Goal: Task Accomplishment & Management: Use online tool/utility

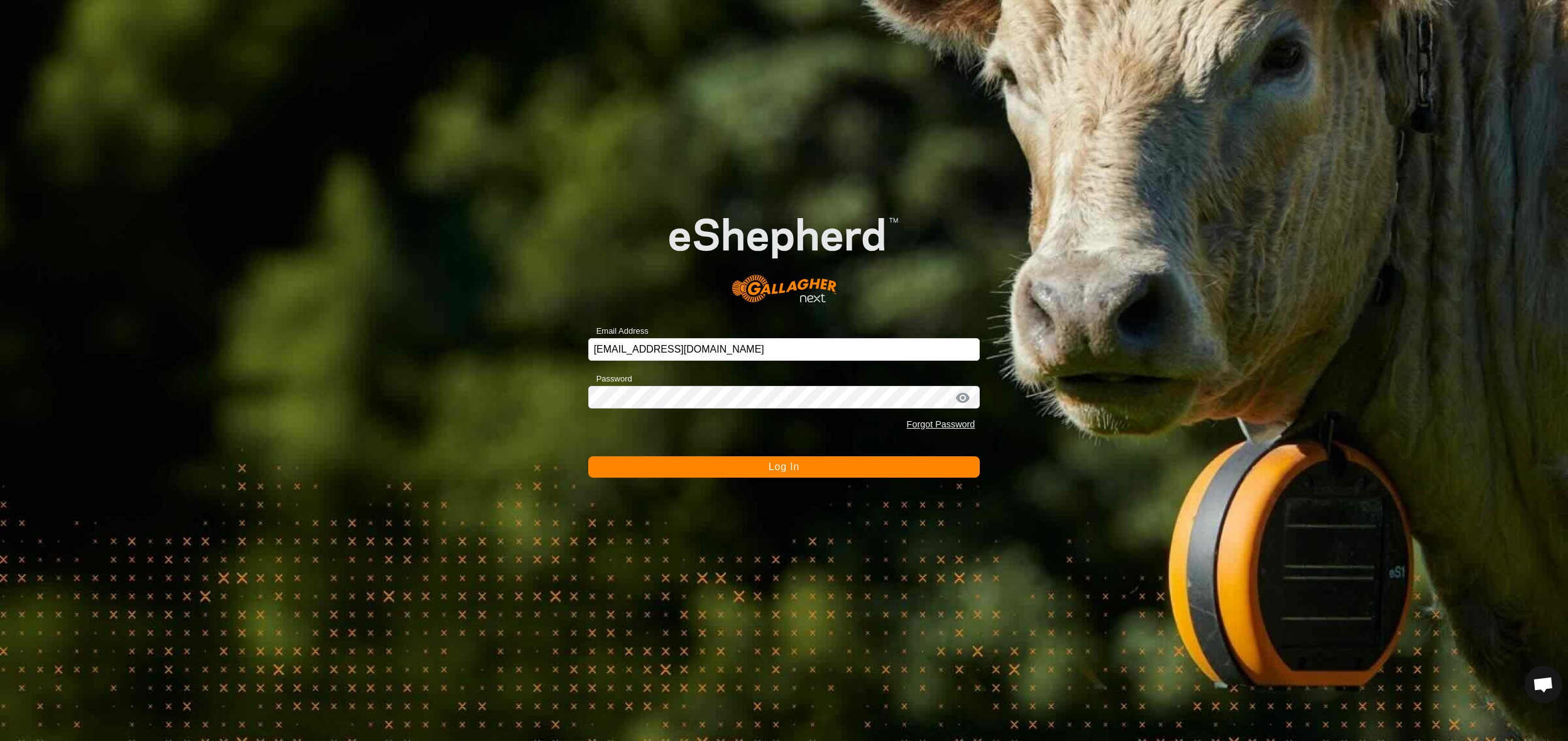
click at [823, 468] on button "Log In" at bounding box center [784, 467] width 392 height 21
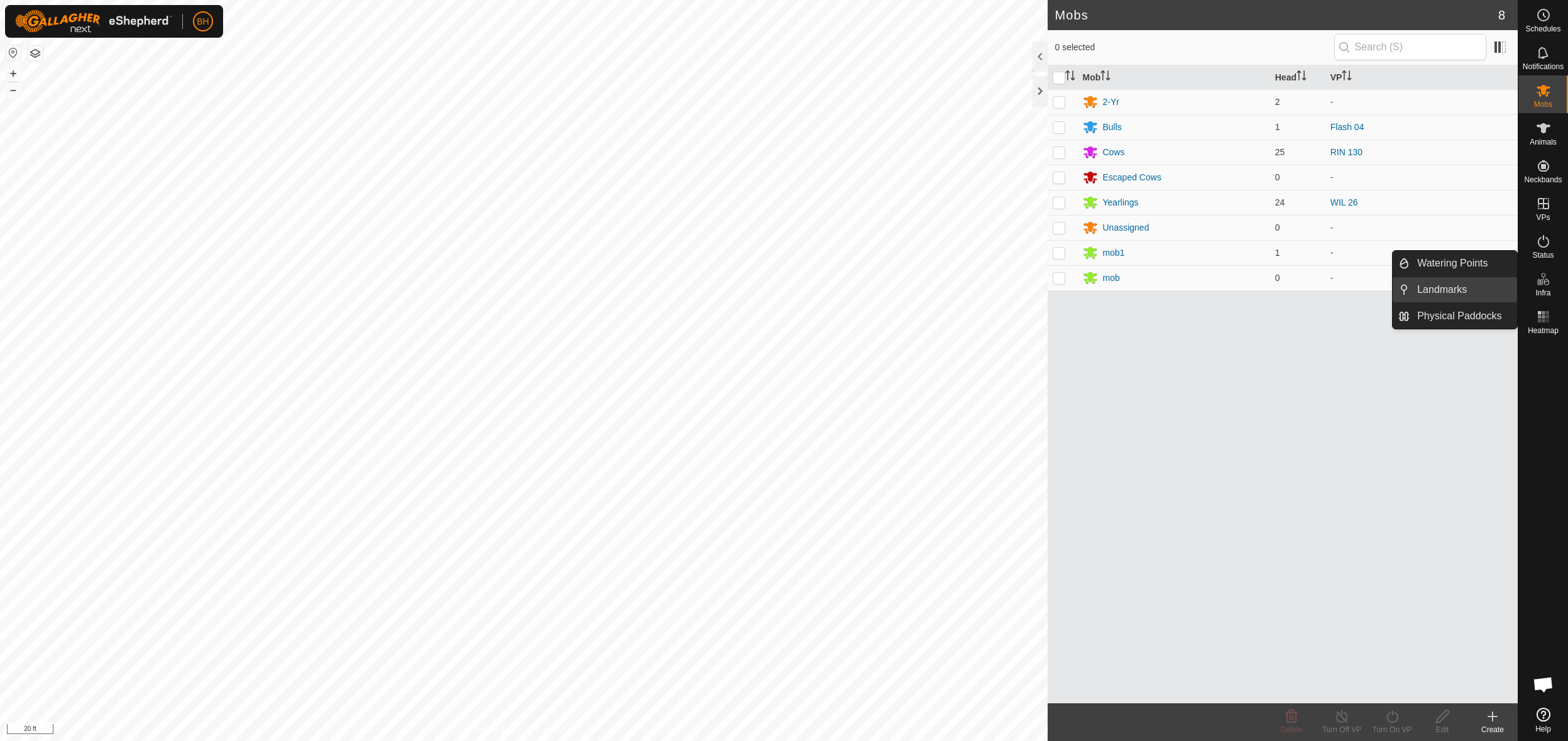
drag, startPoint x: 1515, startPoint y: 292, endPoint x: 1453, endPoint y: 288, distance: 62.1
click at [1453, 288] on link "Landmarks" at bounding box center [1464, 290] width 108 height 25
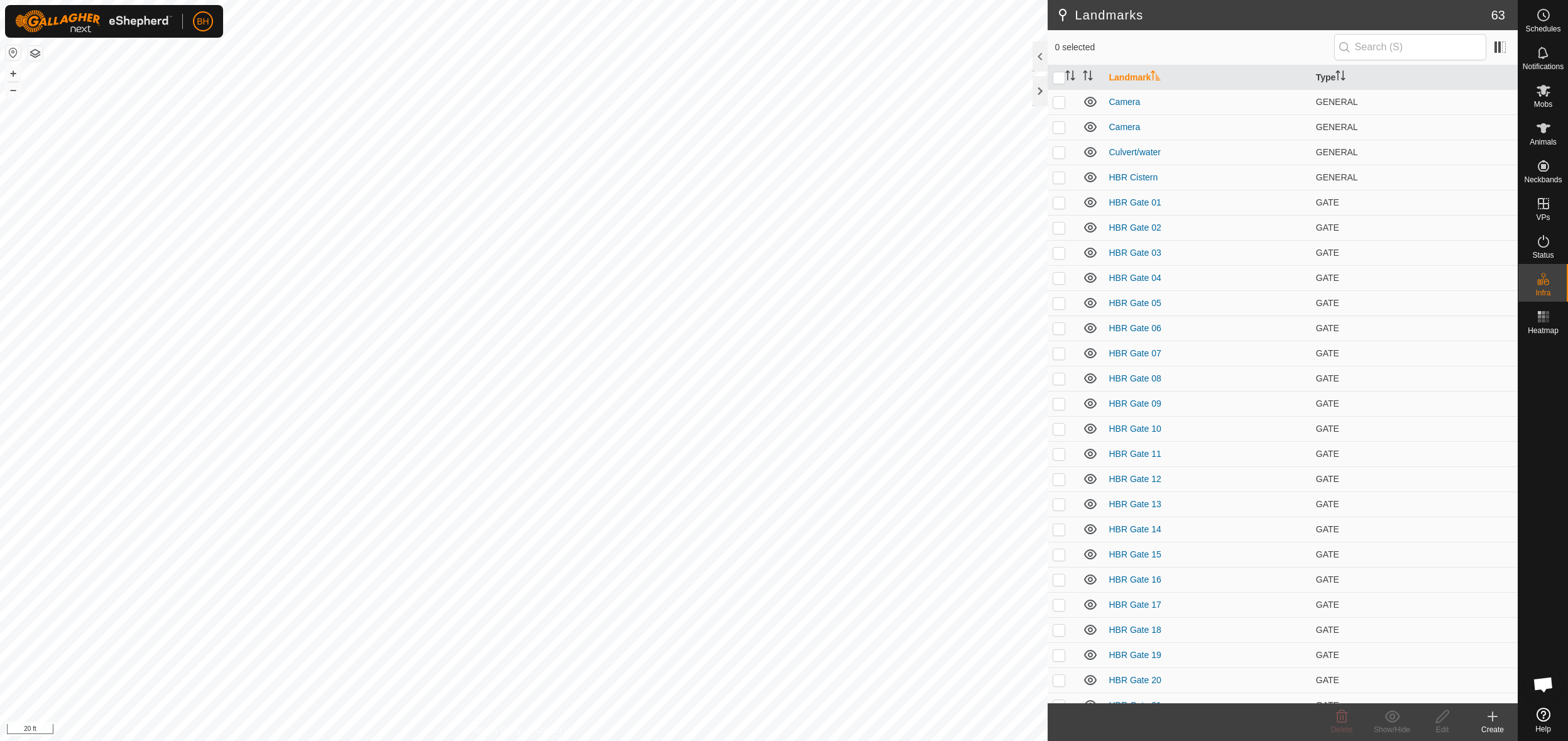
click at [1490, 716] on icon at bounding box center [1492, 716] width 9 height 0
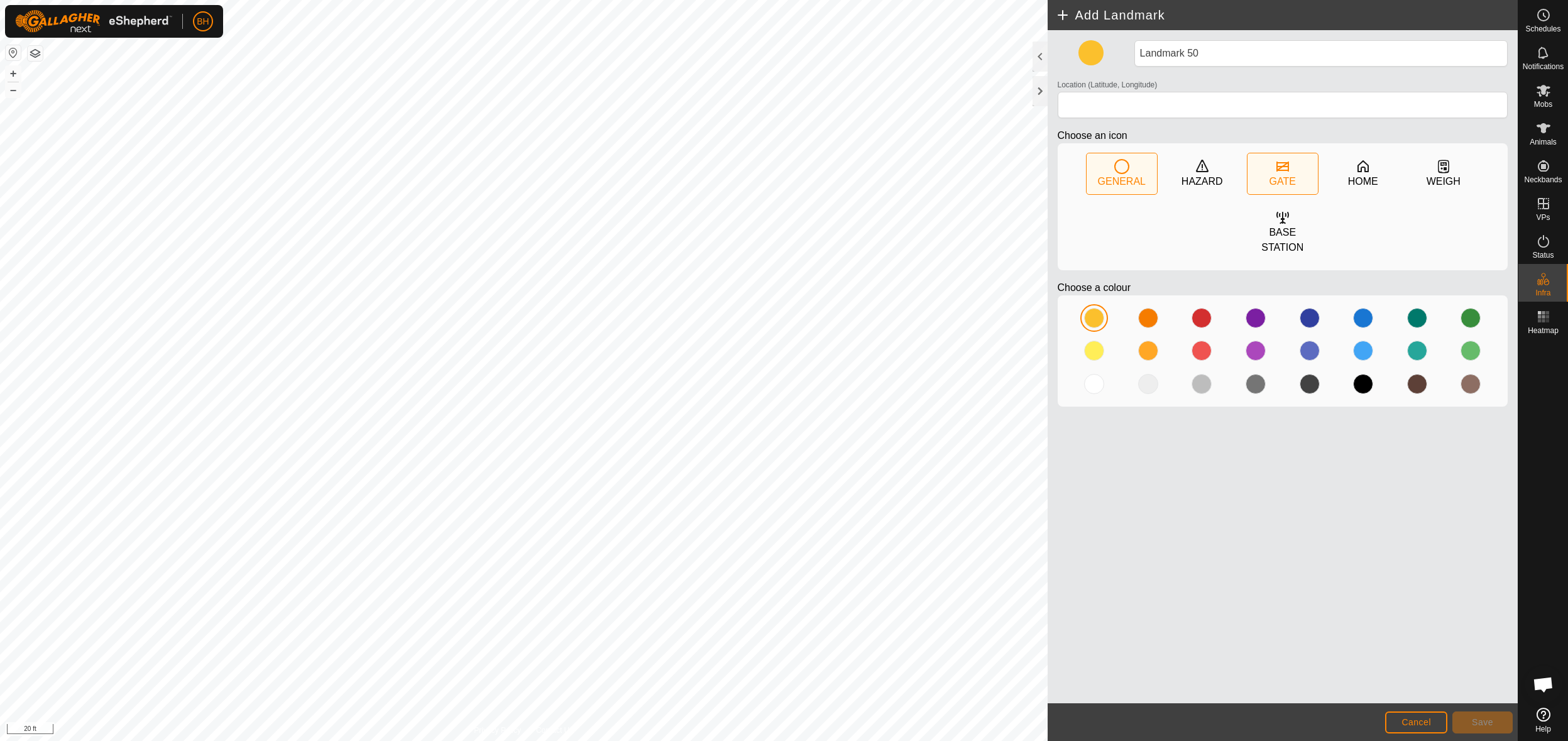
click at [1290, 174] on div "GATE" at bounding box center [1283, 181] width 27 height 15
click at [350, 305] on div "Add Landmark Landmark 50 Location (Latitude, Longitude) Choose an icon GENERAL …" at bounding box center [758, 370] width 1517 height 741
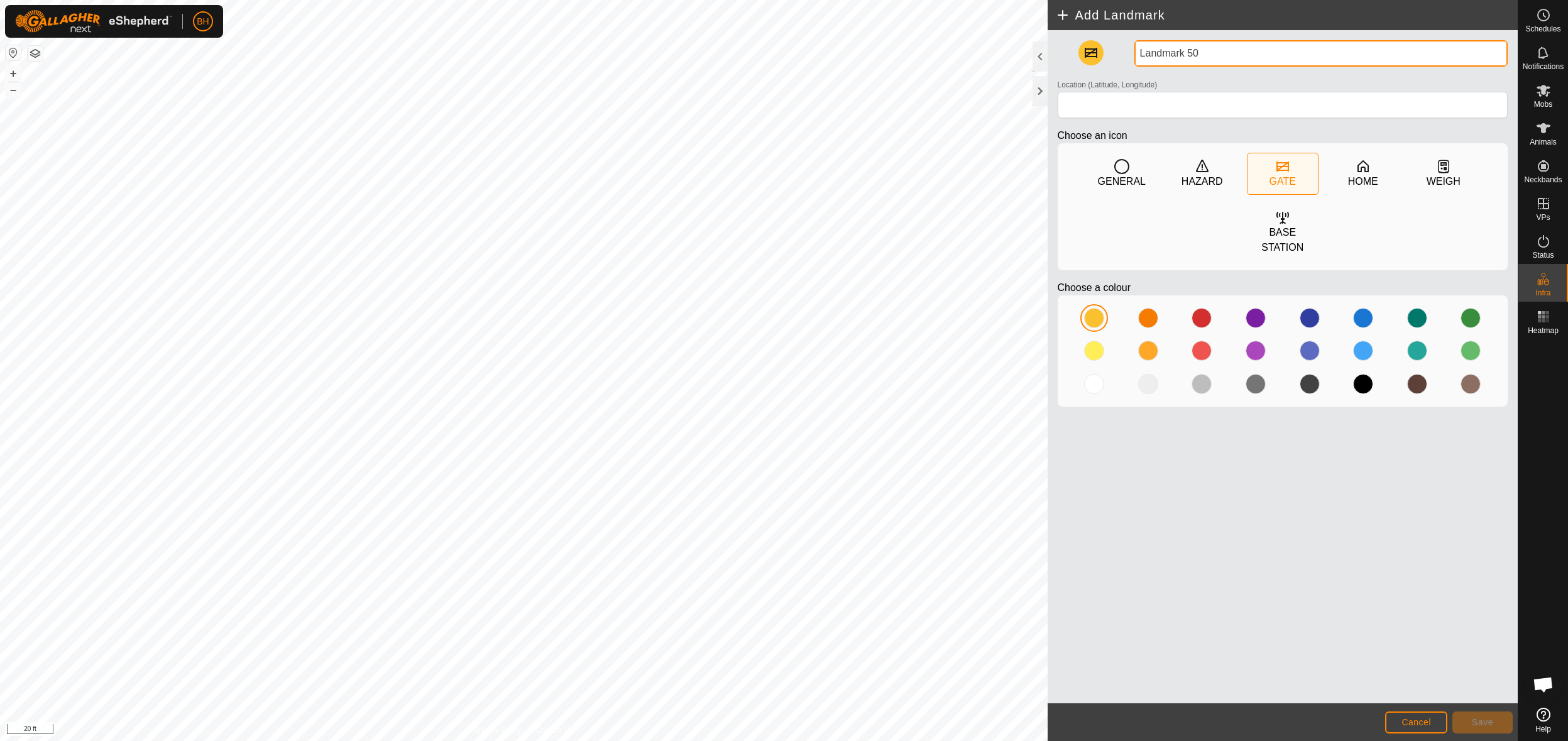
click at [1198, 48] on input "Landmark 50" at bounding box center [1321, 54] width 374 height 27
drag, startPoint x: 1209, startPoint y: 49, endPoint x: 1062, endPoint y: 13, distance: 151.3
click at [1062, 13] on article "Add Landmark Landmark 50 Location (Latitude, Longitude) Choose an icon GENERAL …" at bounding box center [1283, 370] width 471 height 741
type input "RIN Gate X"
click at [1369, 623] on div "RIN Gate X Location (Latitude, Longitude) Choose an icon GENERAL HAZARD GATE HO…" at bounding box center [1283, 366] width 471 height 673
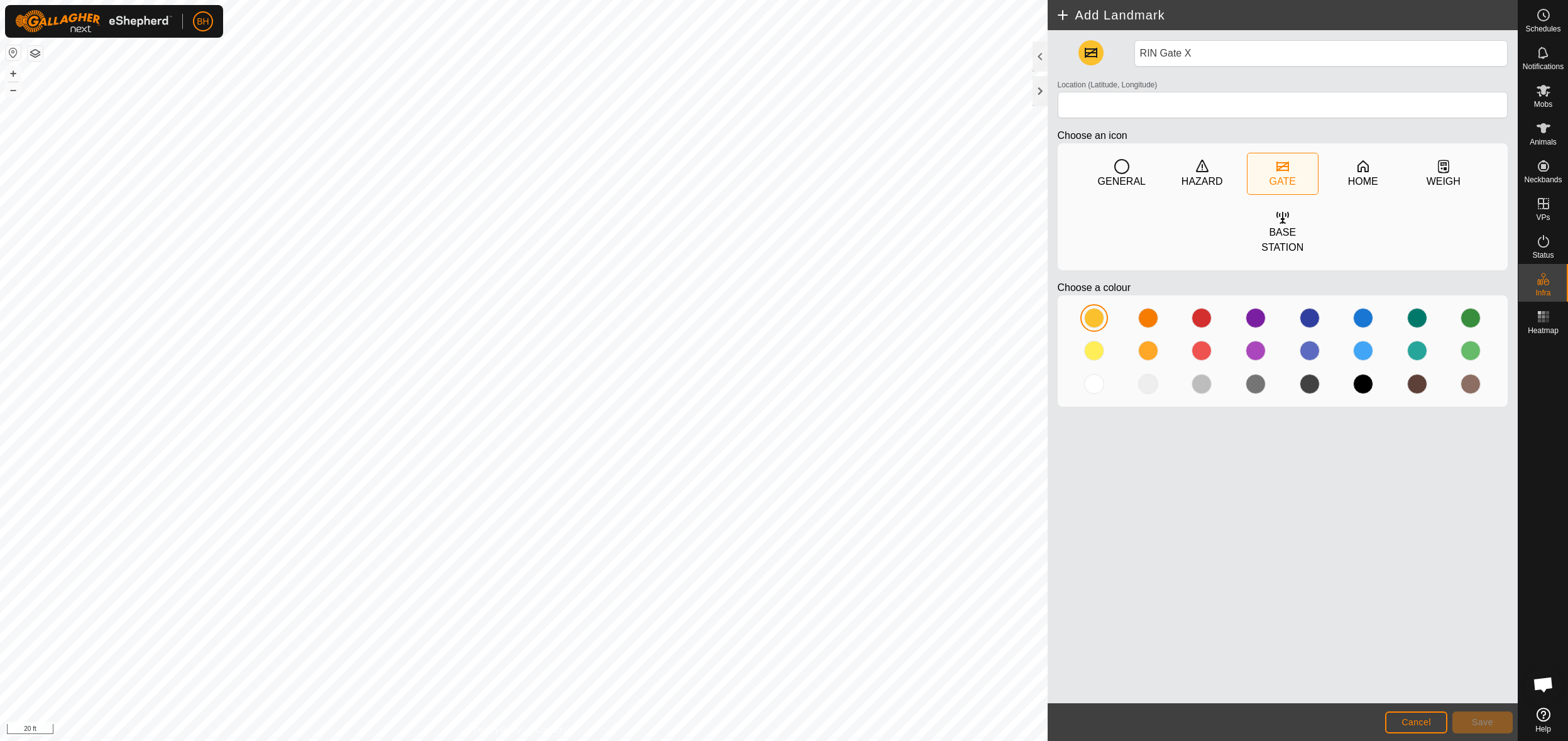
type input "43.694656, -70.385822"
click at [1485, 724] on span "Save" at bounding box center [1482, 722] width 21 height 10
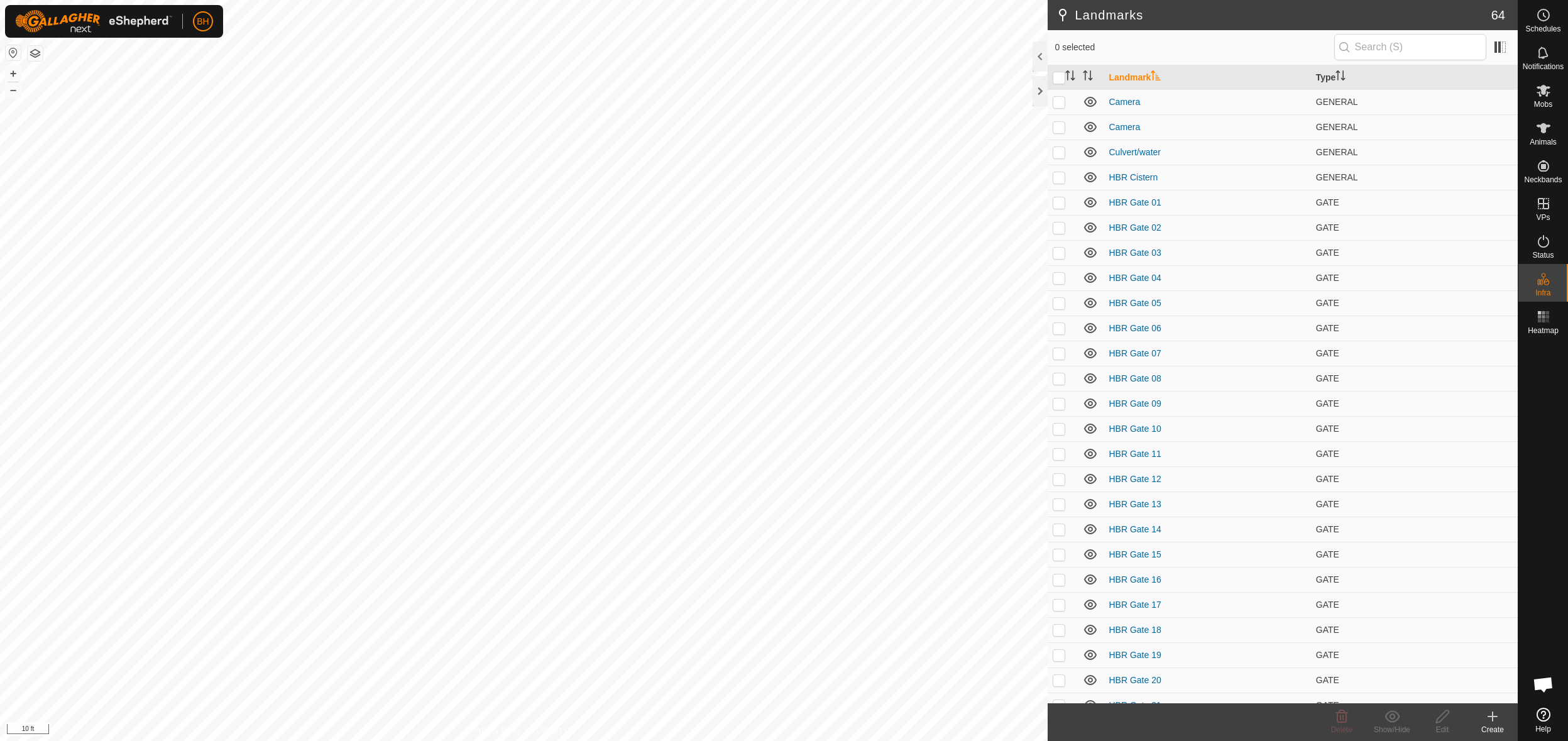
click at [655, 0] on html "BH Schedules Notifications Mobs Animals Neckbands VPs Status Infra Heatmap Help…" at bounding box center [784, 370] width 1568 height 741
click at [31, 47] on button "button" at bounding box center [35, 53] width 15 height 15
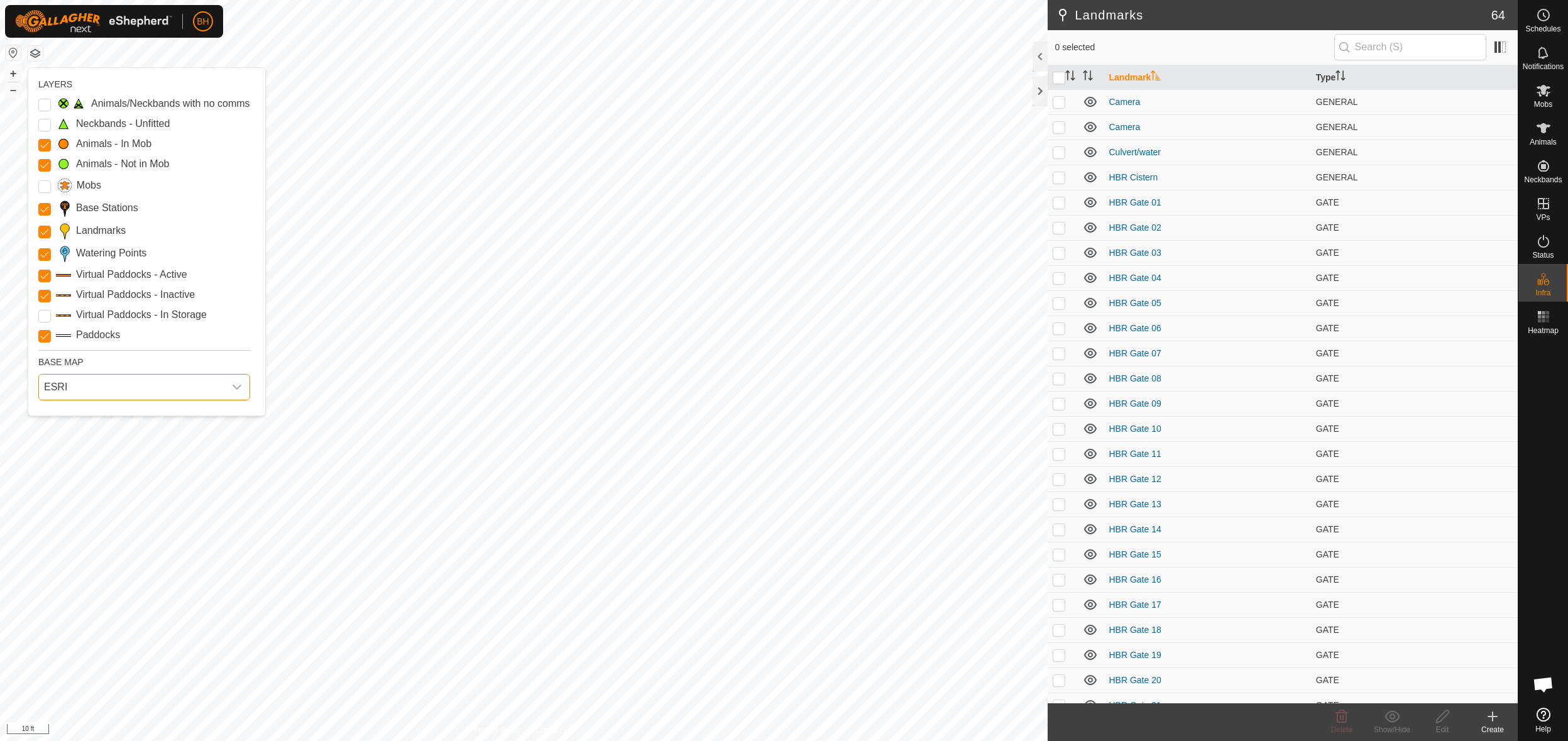
click at [198, 391] on span "ESRI" at bounding box center [132, 387] width 185 height 25
click at [142, 486] on li "Mapbox" at bounding box center [145, 494] width 211 height 25
click at [124, 389] on span "Mapbox" at bounding box center [132, 387] width 185 height 25
click at [98, 445] on li "HERE" at bounding box center [145, 442] width 211 height 25
click at [120, 391] on span "HERE" at bounding box center [132, 387] width 185 height 25
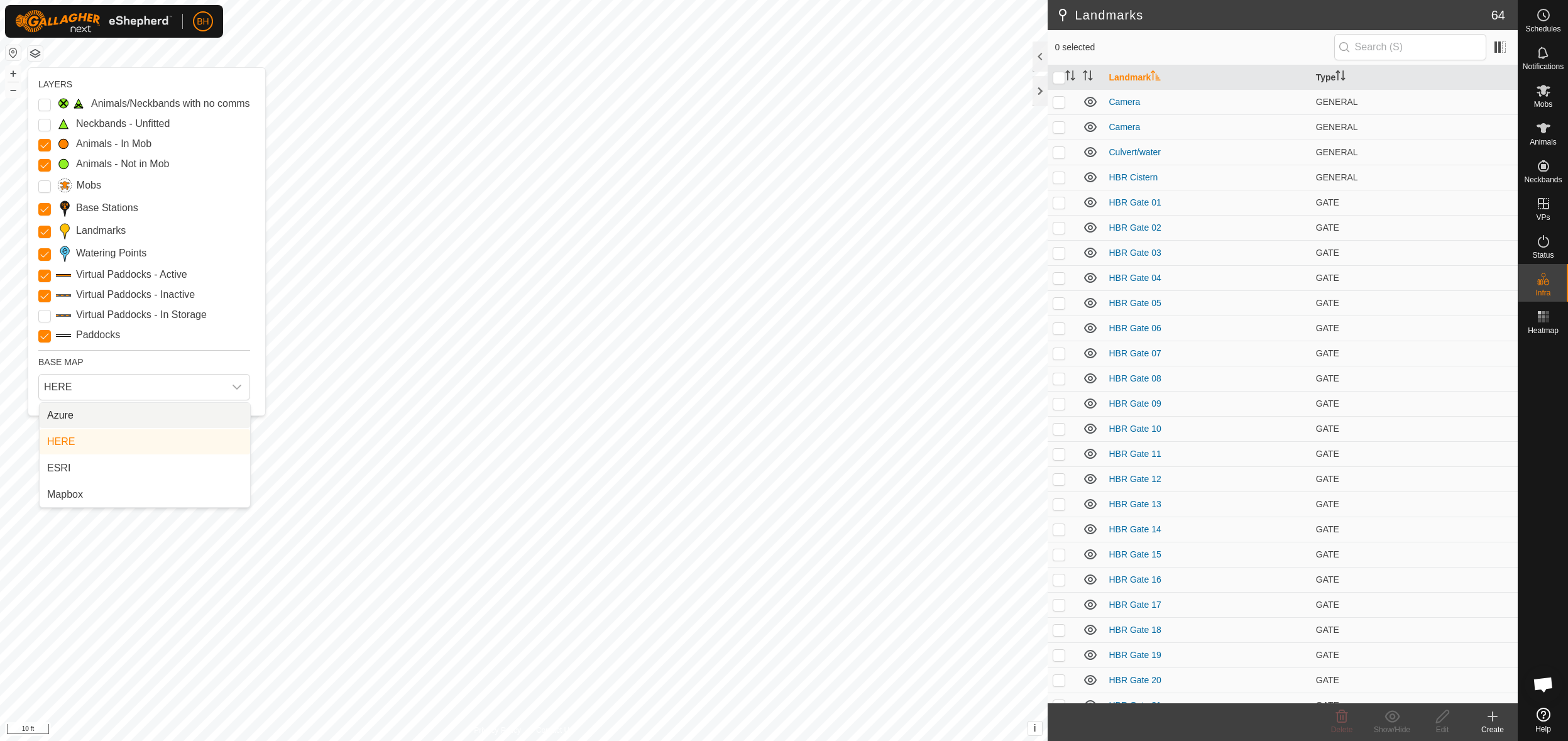
click at [110, 418] on li "Azure" at bounding box center [145, 415] width 211 height 25
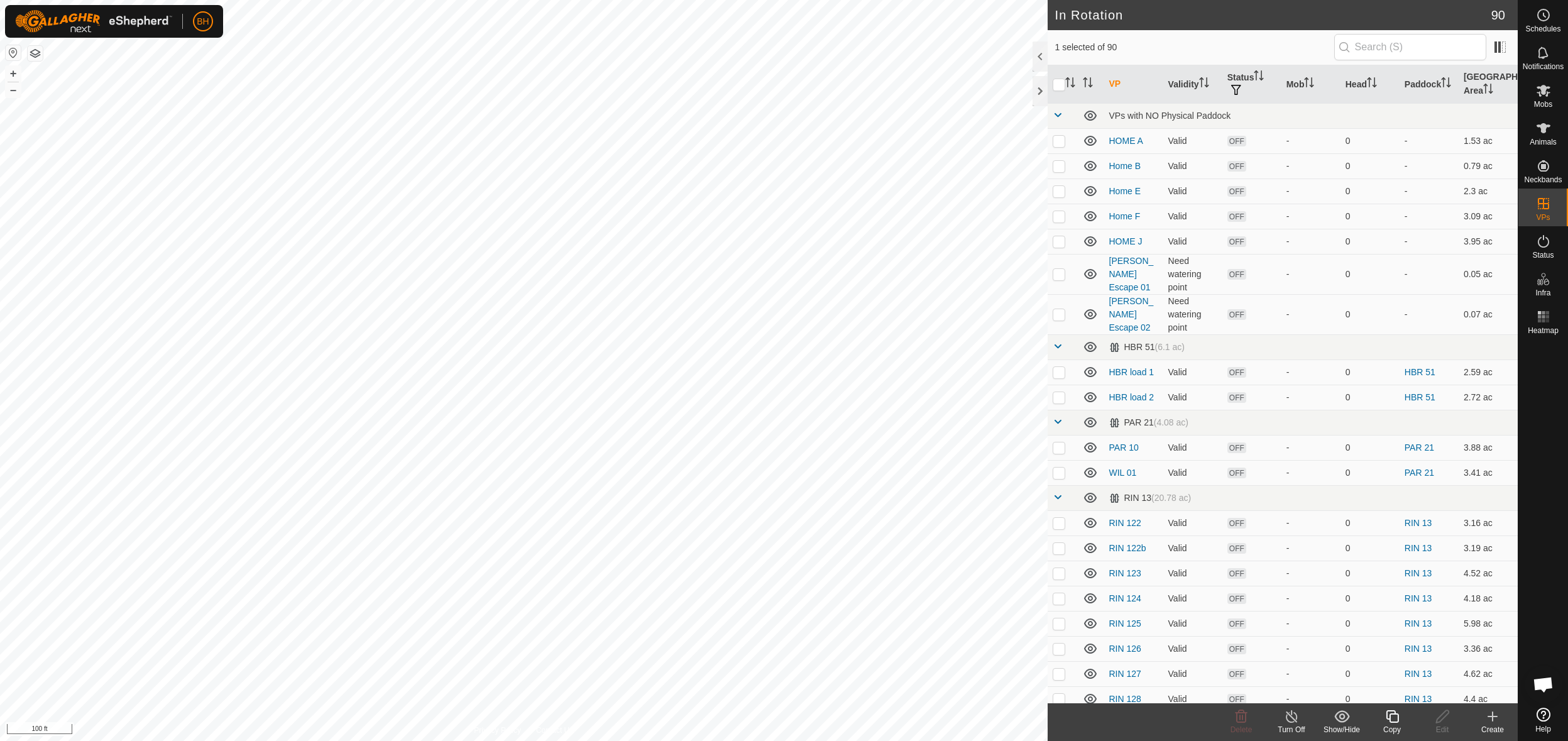
click at [1395, 718] on icon at bounding box center [1393, 716] width 16 height 15
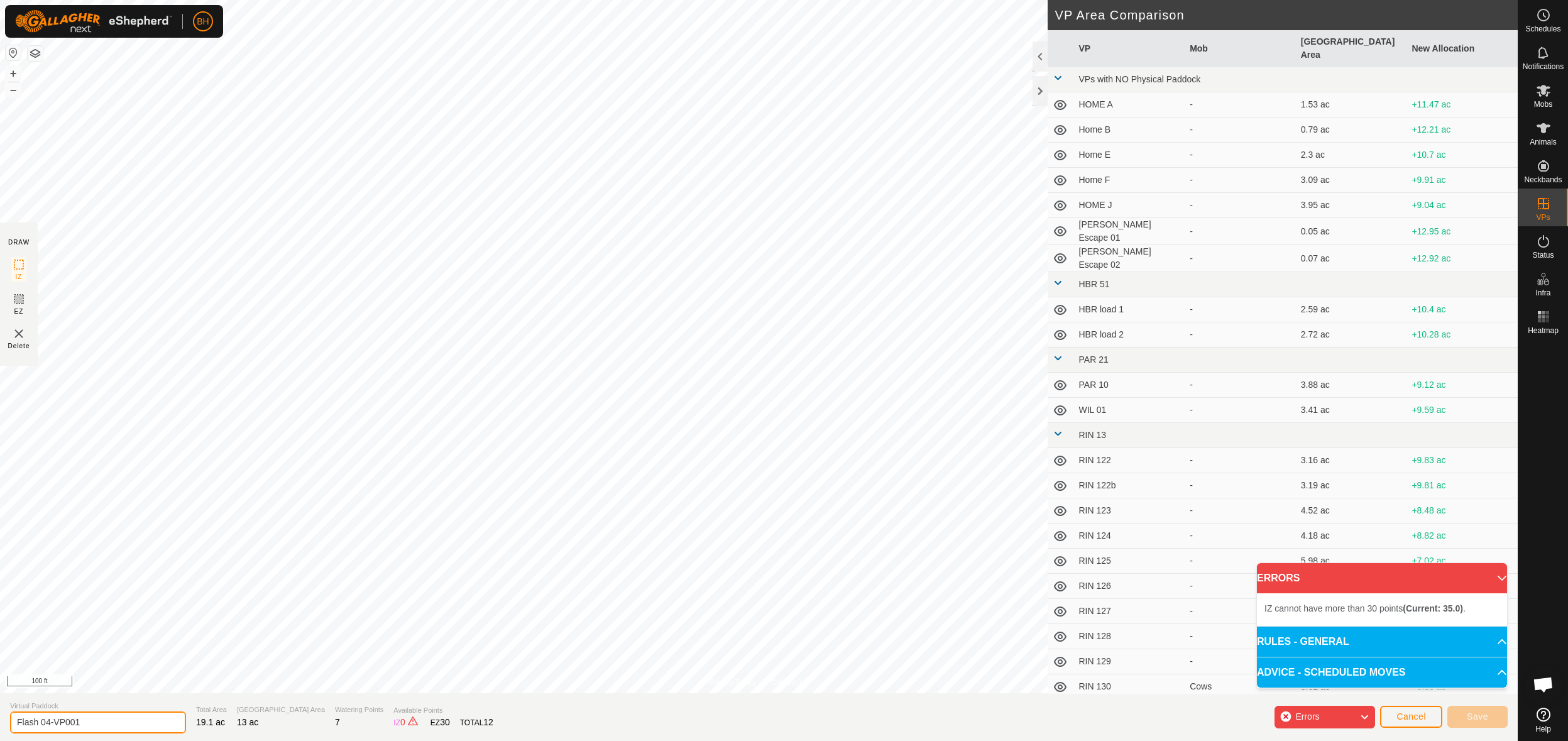
drag, startPoint x: 116, startPoint y: 722, endPoint x: 51, endPoint y: 737, distance: 66.7
click at [45, 740] on section "Virtual Paddock Flash 04-VP001 Total Area 19.1 ac Grazing Area 13 ac Watering P…" at bounding box center [758, 717] width 1517 height 48
type input "Flash 05"
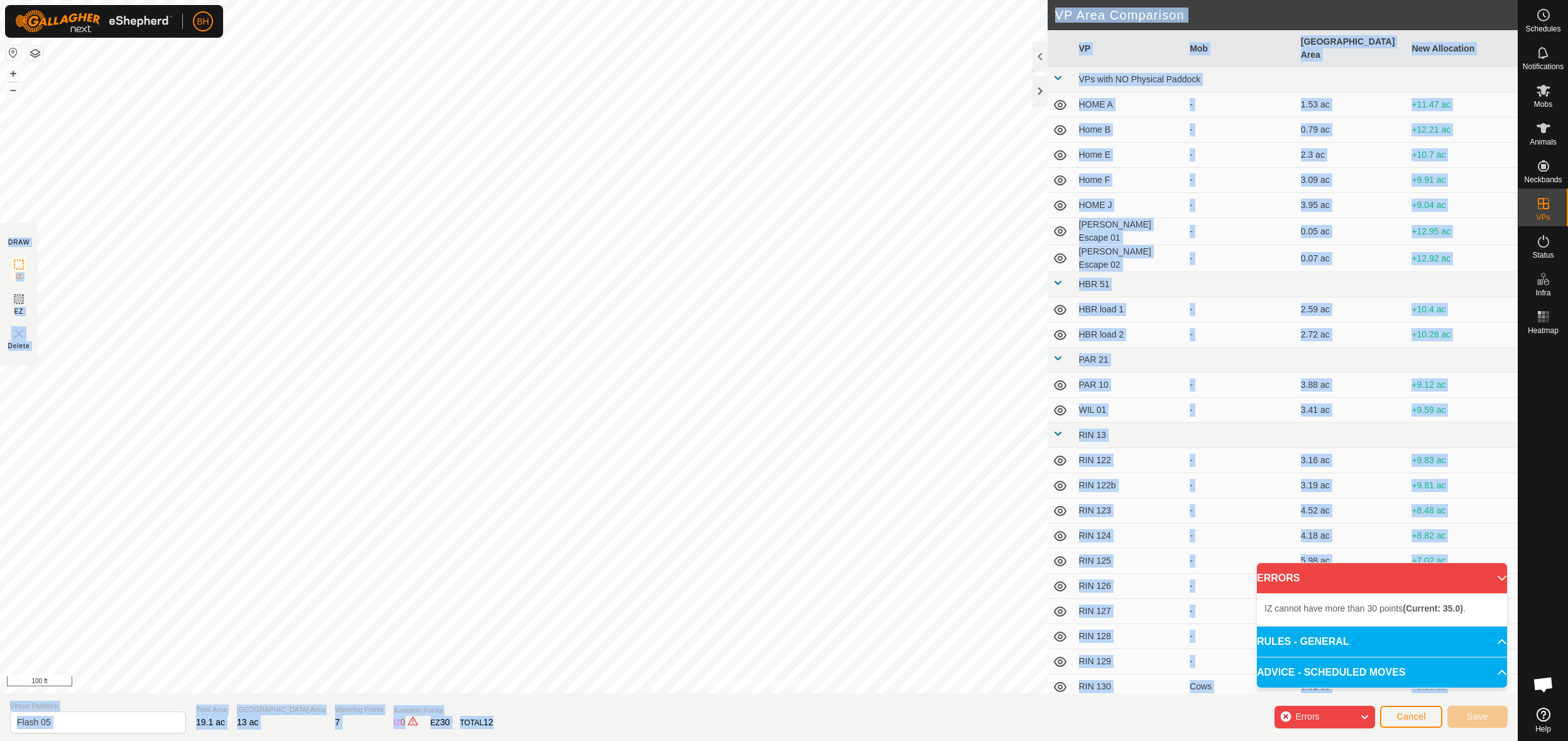
click at [854, 506] on div "Privacy Policy Contact Us Type: Inclusion Zone undefined Animal + – ⇧ i 100 ft …" at bounding box center [758, 370] width 1517 height 741
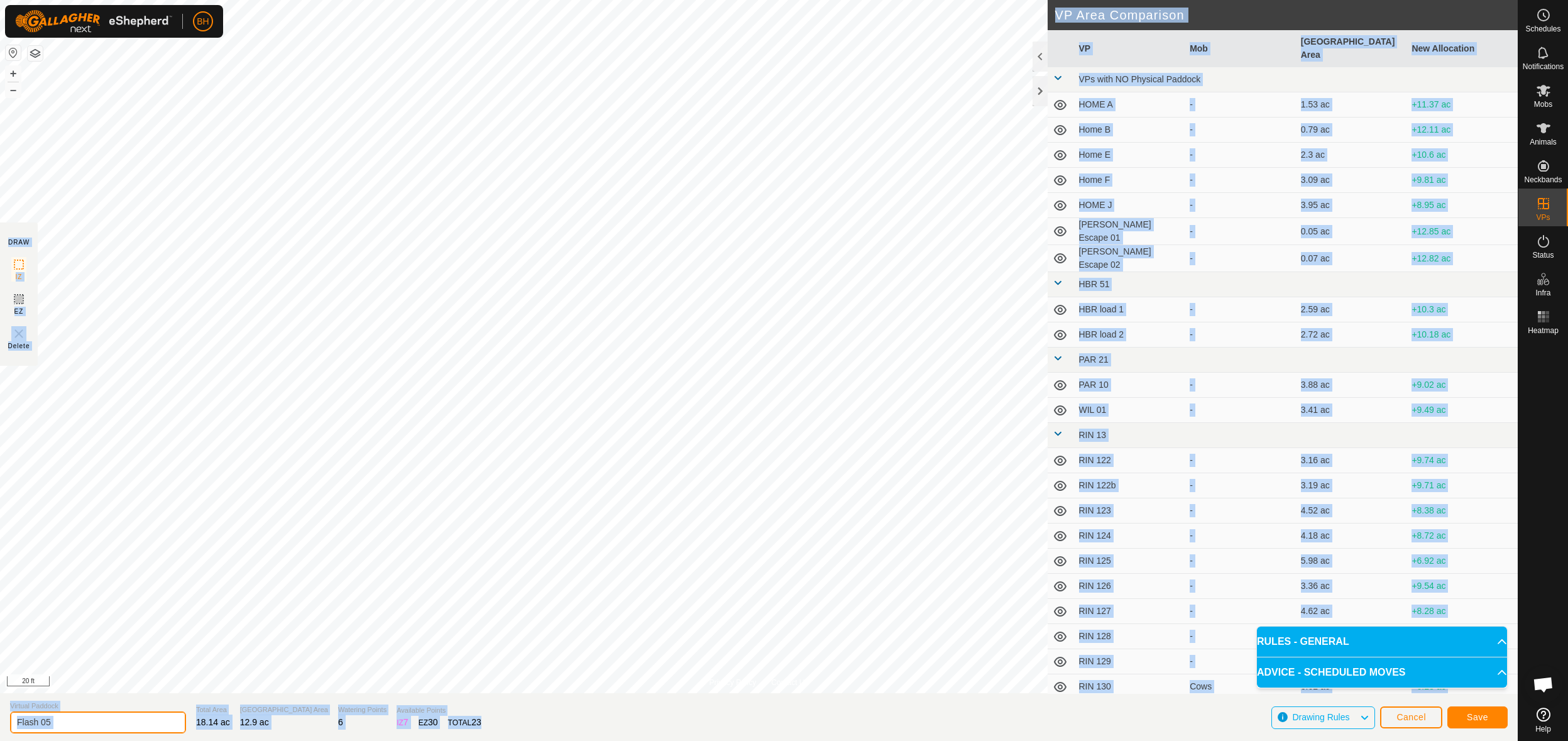
click at [116, 715] on input "Flash 05" at bounding box center [98, 722] width 176 height 22
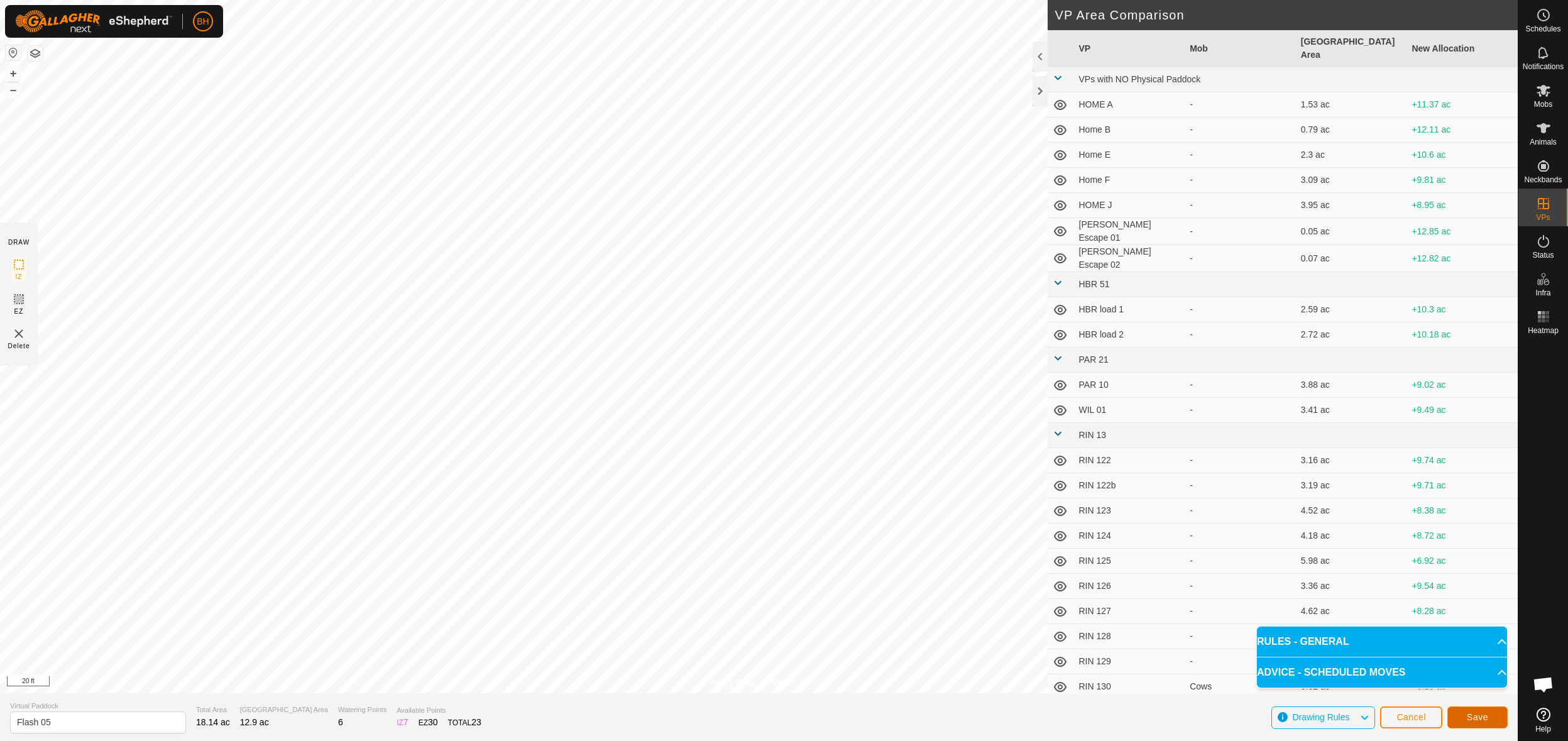
click at [1482, 717] on span "Save" at bounding box center [1478, 716] width 21 height 10
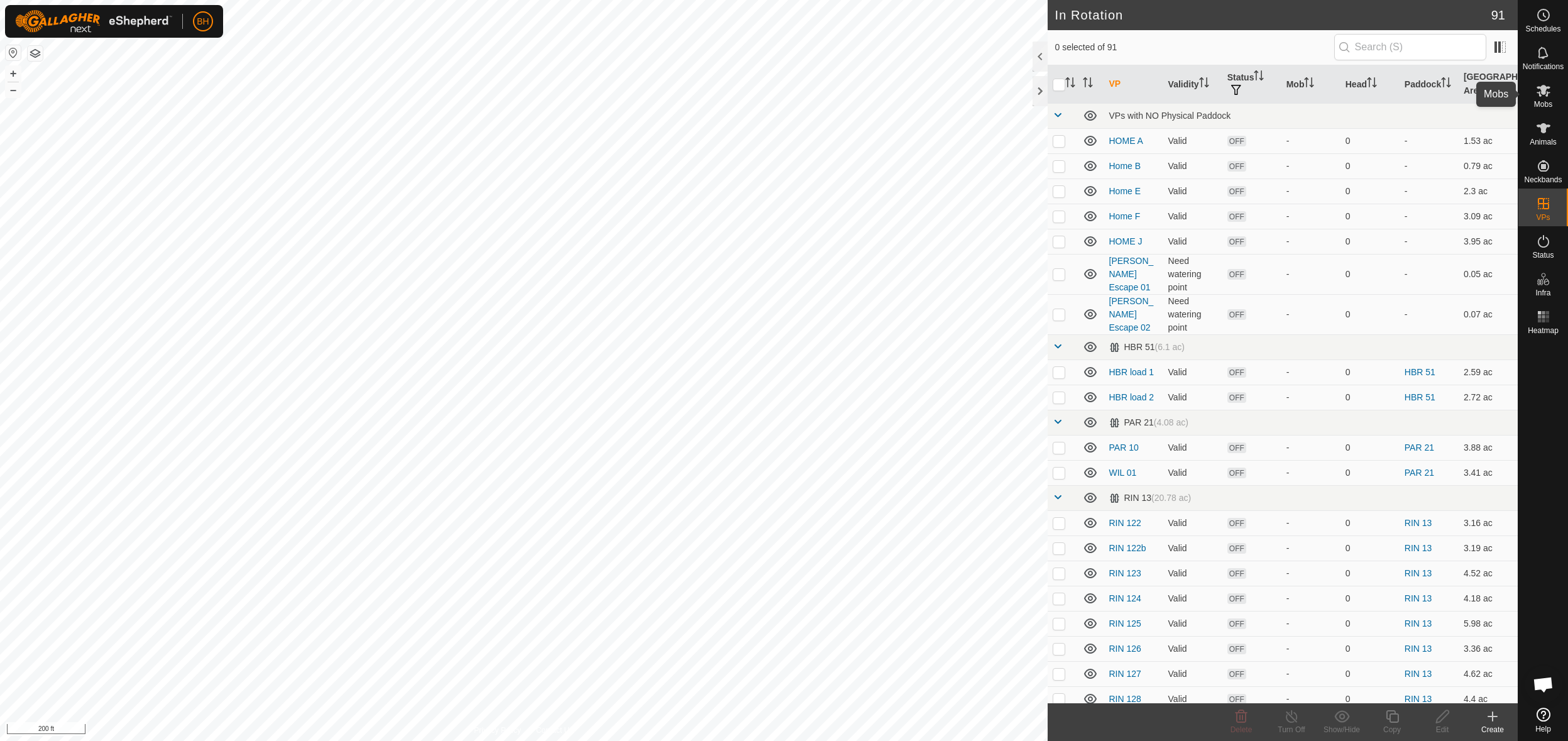
click at [1551, 107] on span "Mobs" at bounding box center [1543, 104] width 18 height 7
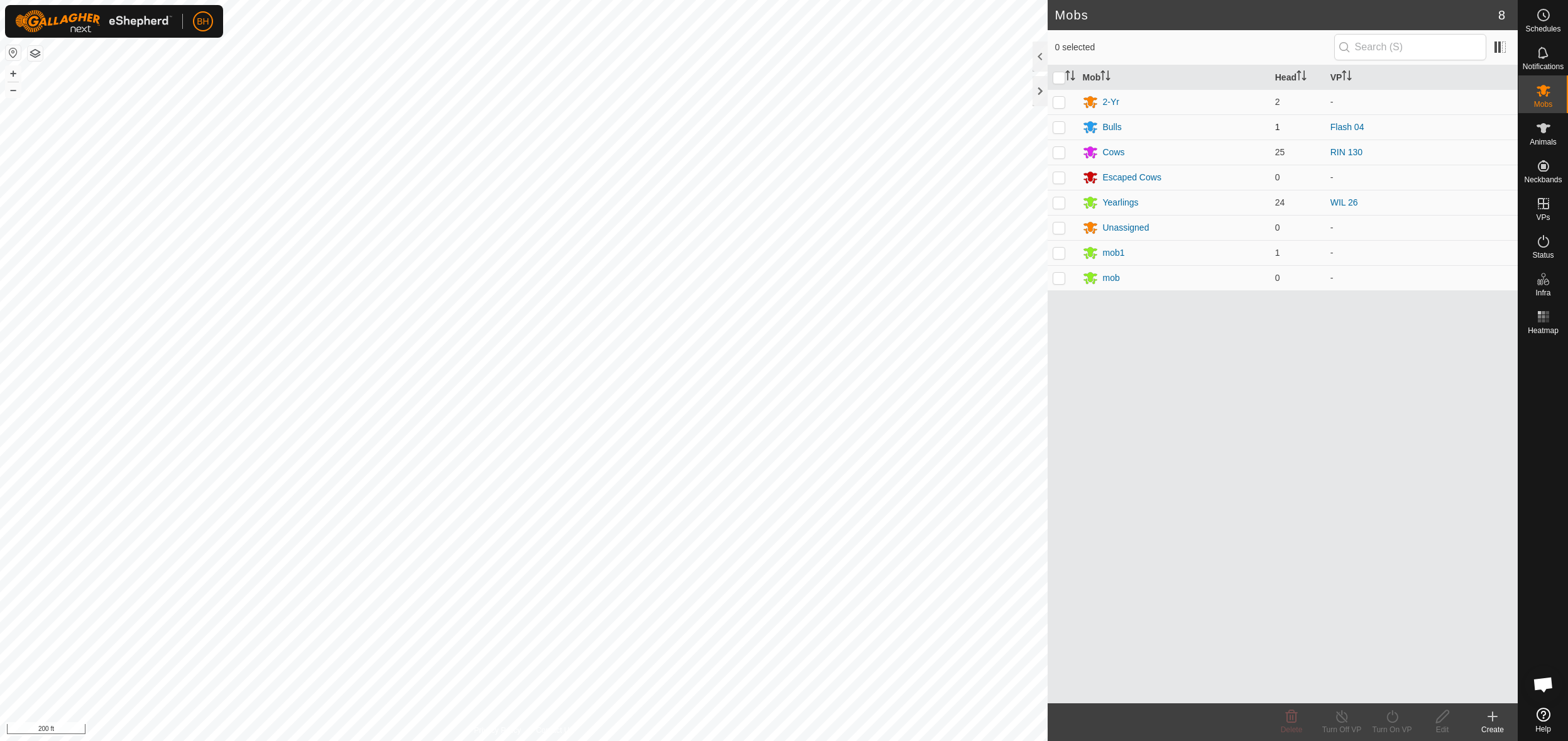
click at [1058, 132] on p-checkbox at bounding box center [1059, 126] width 13 height 10
checkbox input "true"
click at [1395, 718] on icon at bounding box center [1393, 716] width 16 height 15
click at [1406, 694] on link "Now" at bounding box center [1429, 688] width 124 height 25
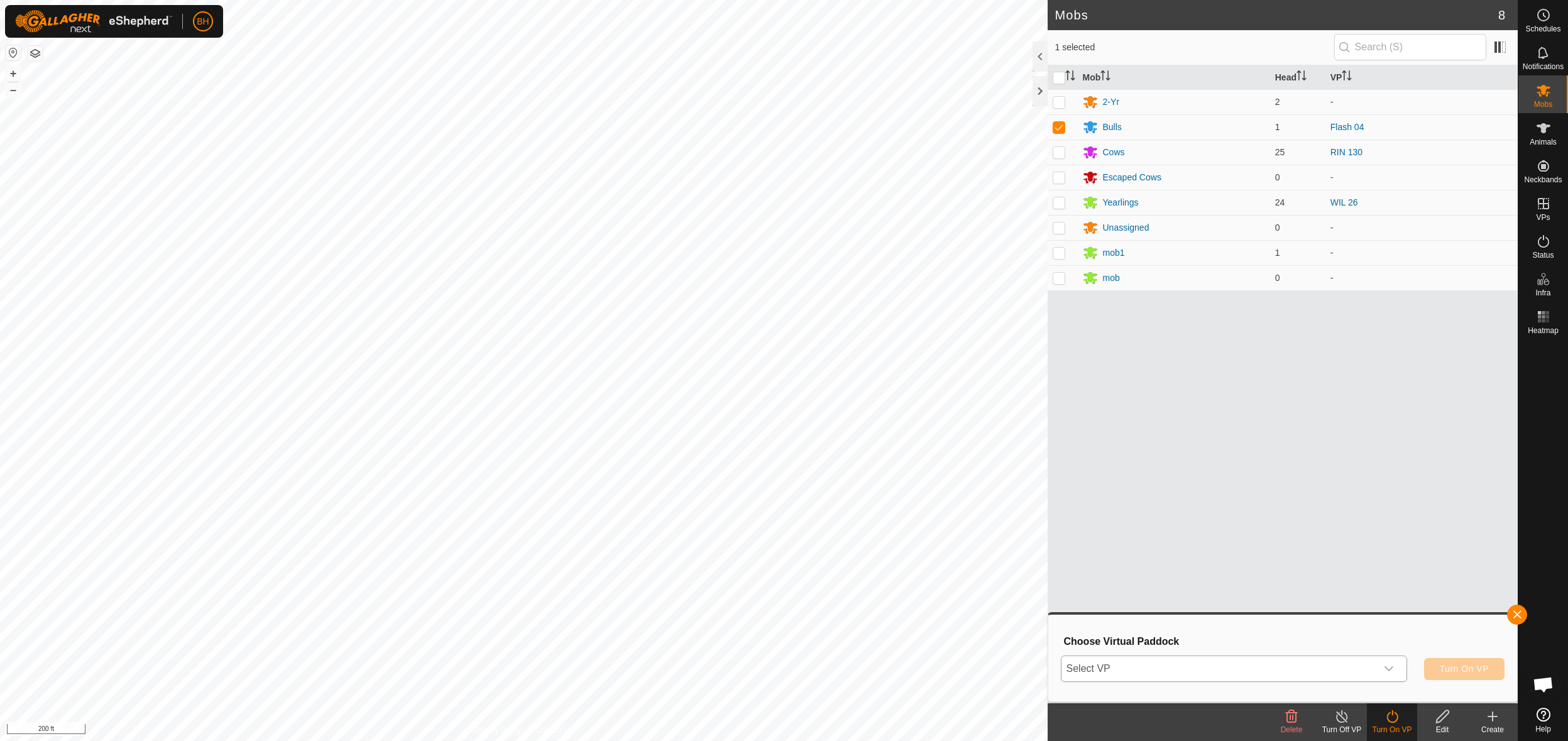
click at [1400, 668] on p-select "Select VP" at bounding box center [1234, 669] width 346 height 27
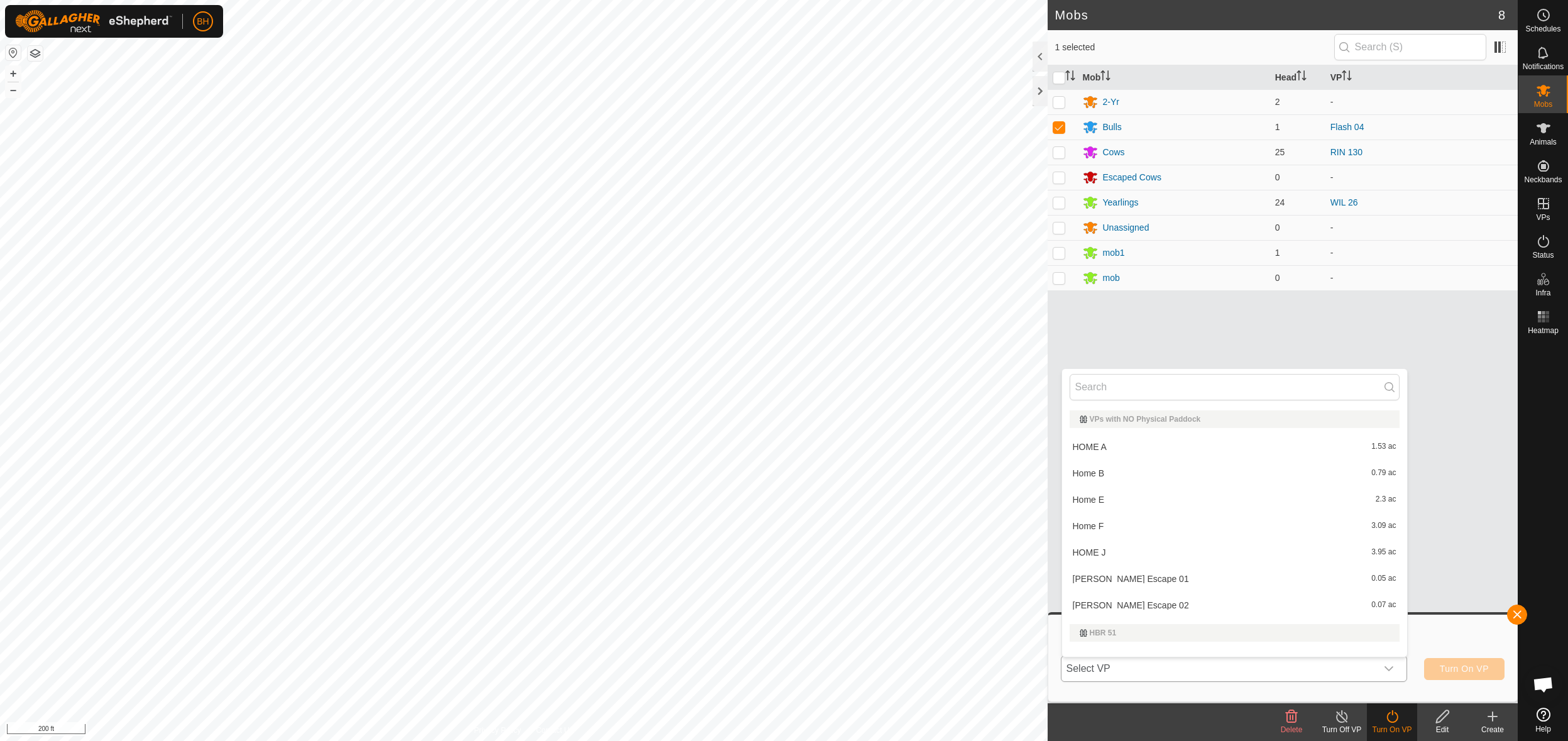
scroll to position [17, 0]
click at [1167, 391] on input "text" at bounding box center [1234, 387] width 330 height 27
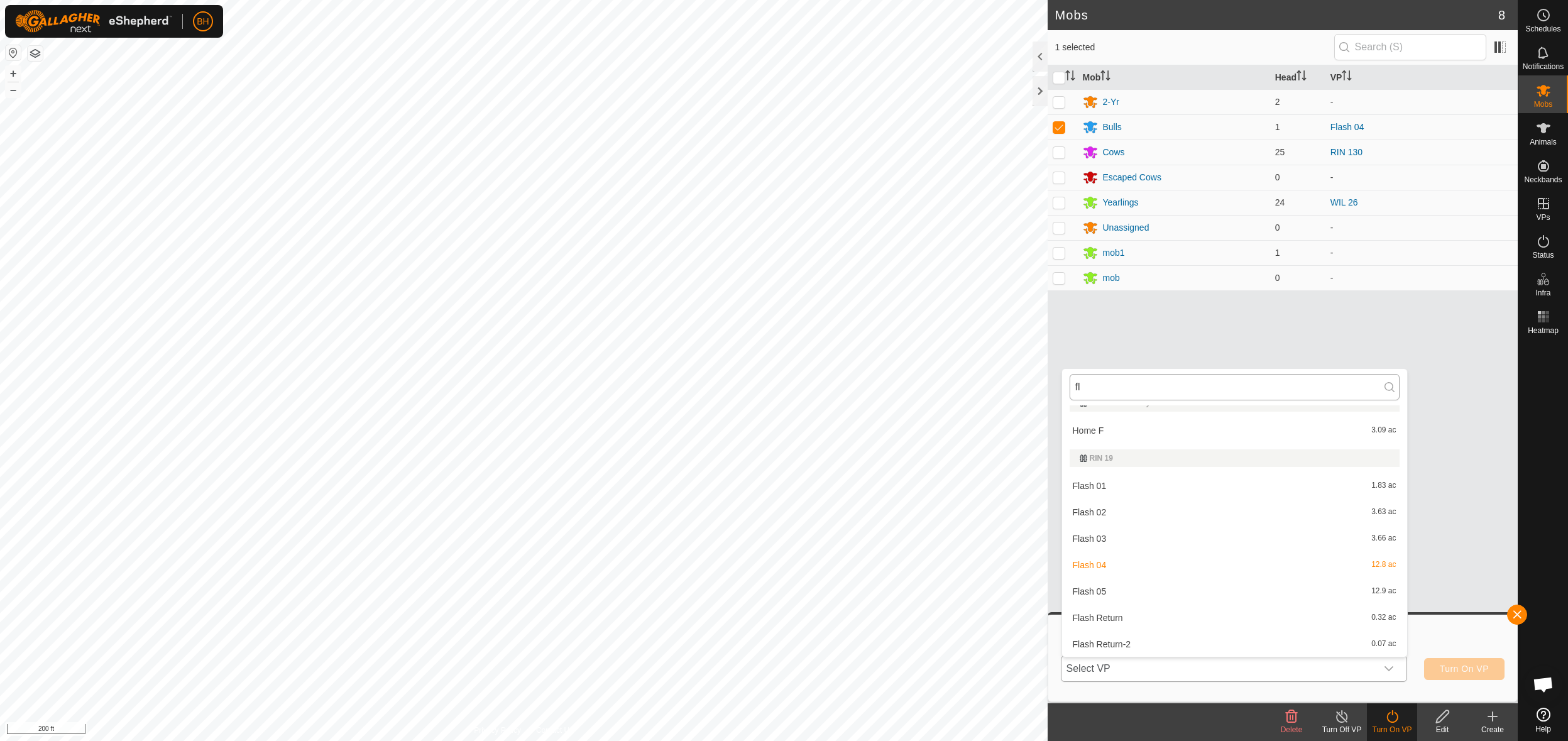
scroll to position [0, 0]
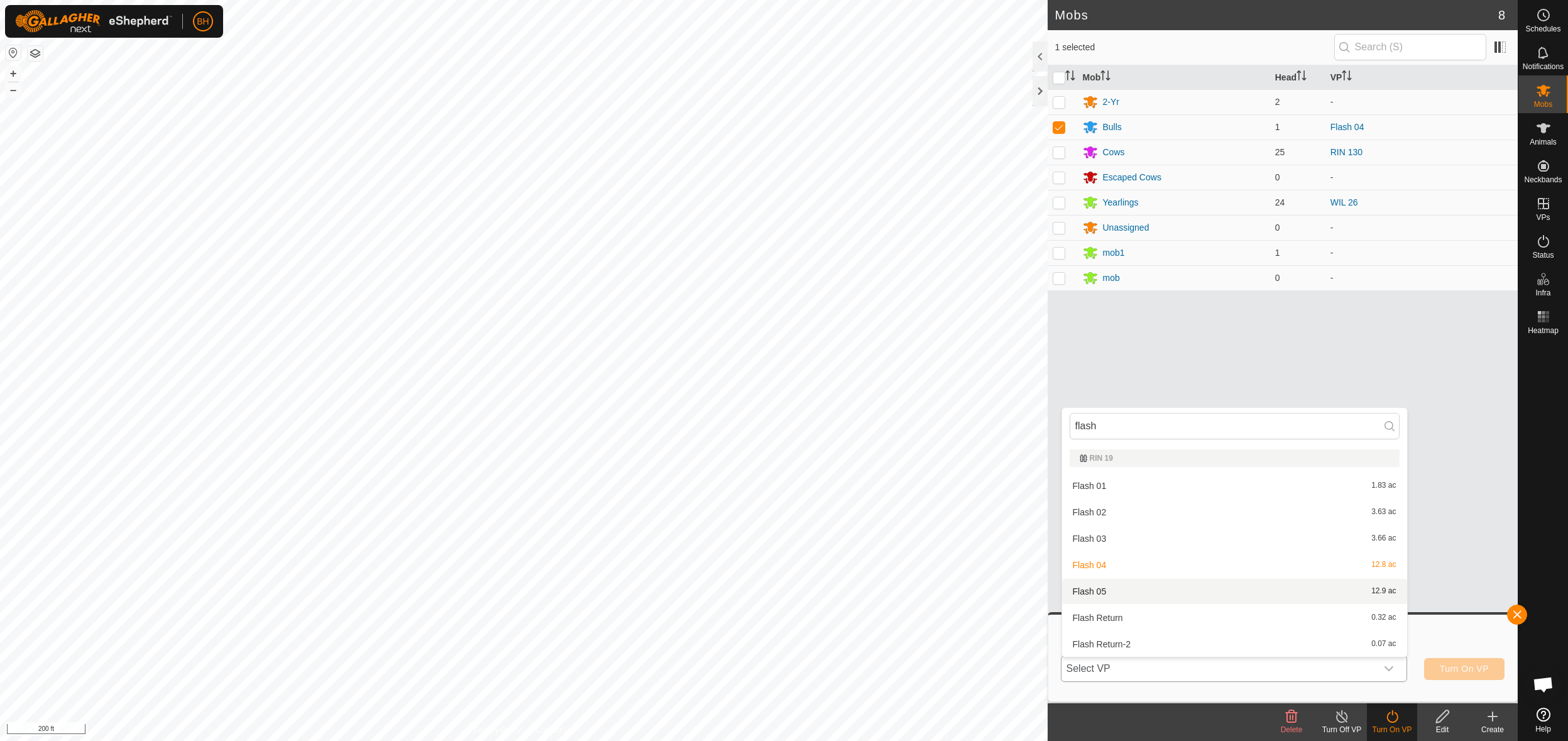
type input "flash"
click at [1120, 595] on li "Flash 05 12.9 ac" at bounding box center [1234, 591] width 345 height 25
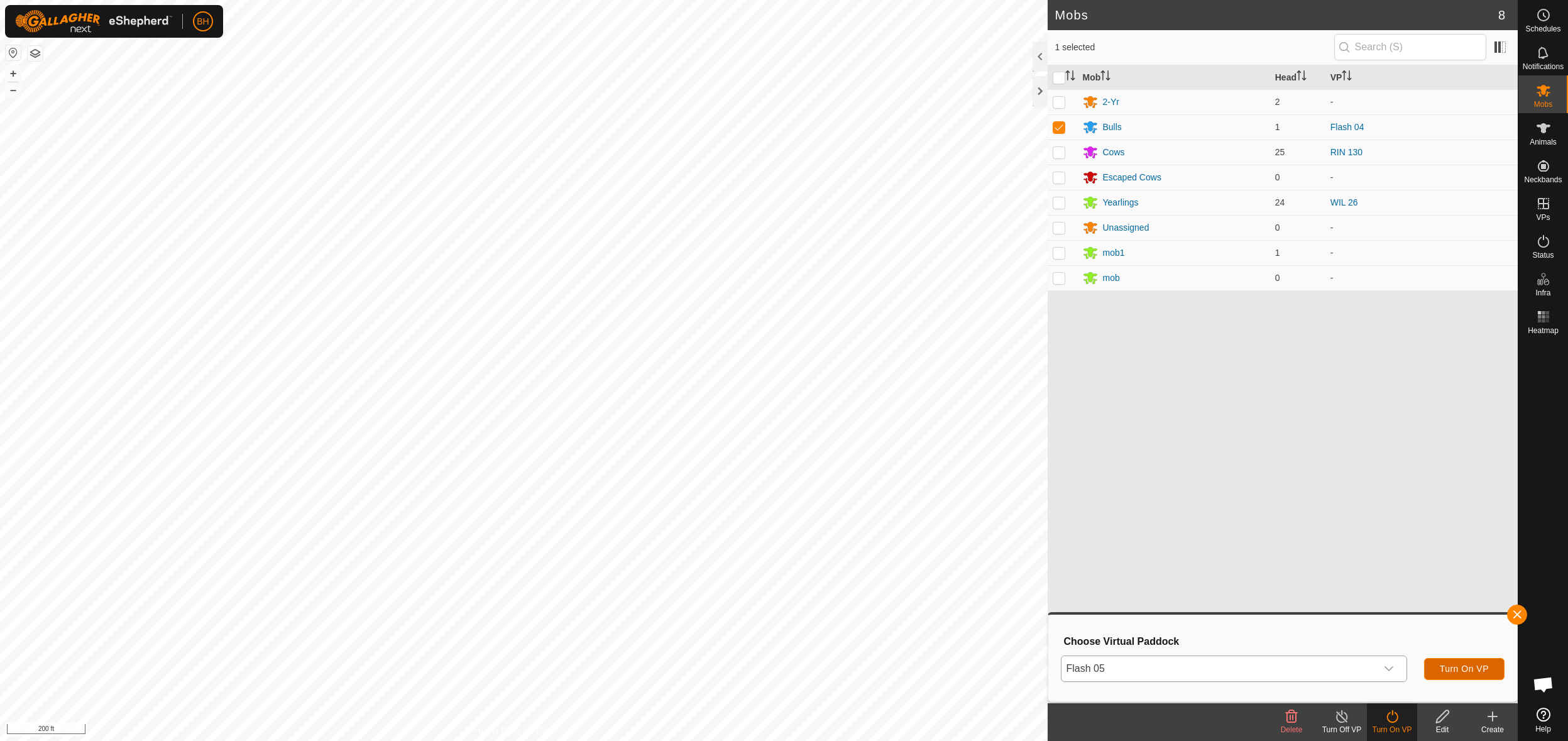
click at [1446, 674] on button "Turn On VP" at bounding box center [1464, 669] width 80 height 22
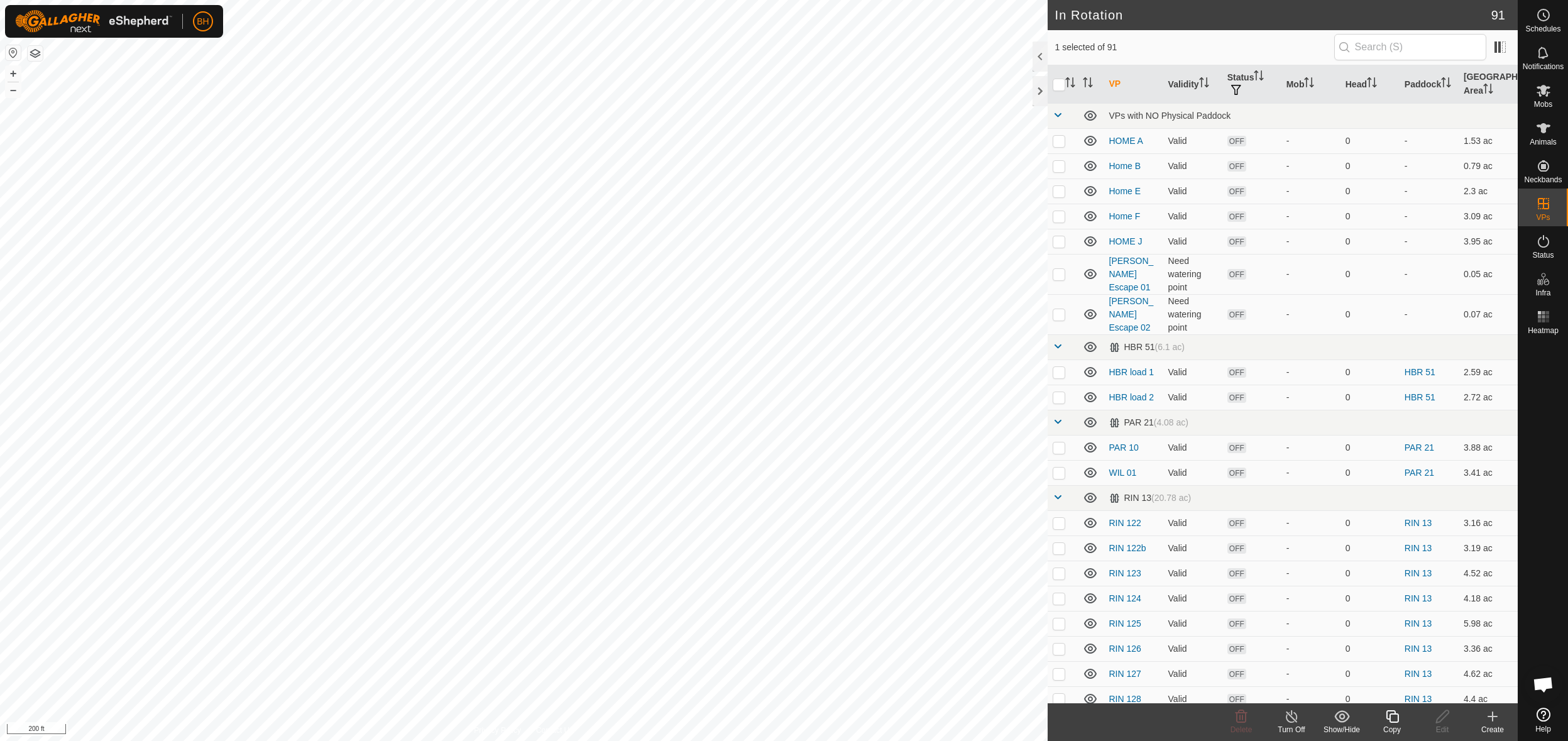
click at [1392, 724] on div "Copy" at bounding box center [1392, 729] width 51 height 11
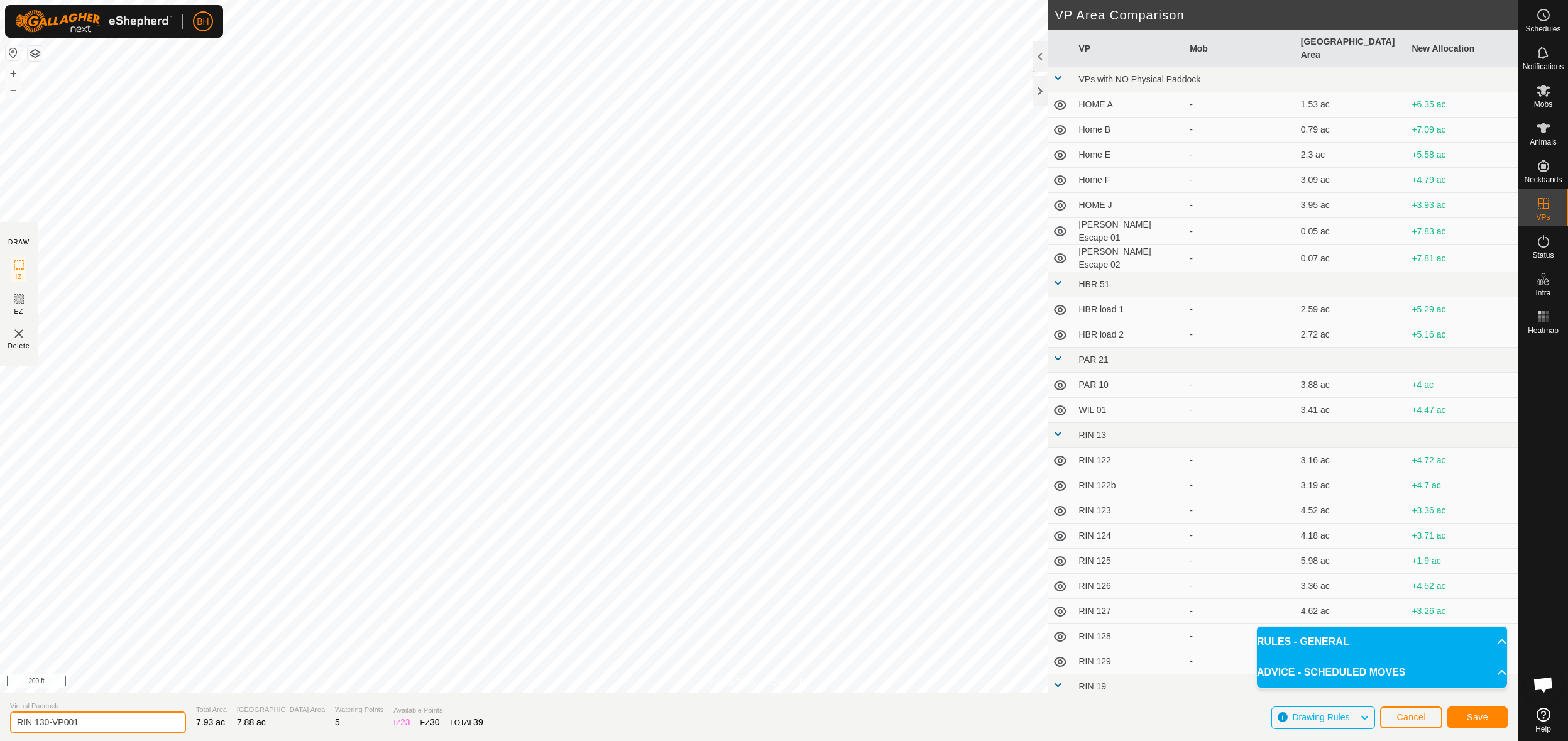
drag, startPoint x: 41, startPoint y: 720, endPoint x: 135, endPoint y: 736, distance: 95.4
click at [135, 736] on section "Virtual Paddock RIN 130-VP001 Total Area 7.93 ac Grazing Area 7.88 ac Watering …" at bounding box center [758, 717] width 1517 height 48
type input "RIN 131"
click at [1470, 716] on span "Save" at bounding box center [1478, 716] width 21 height 10
